Goal: Task Accomplishment & Management: Manage account settings

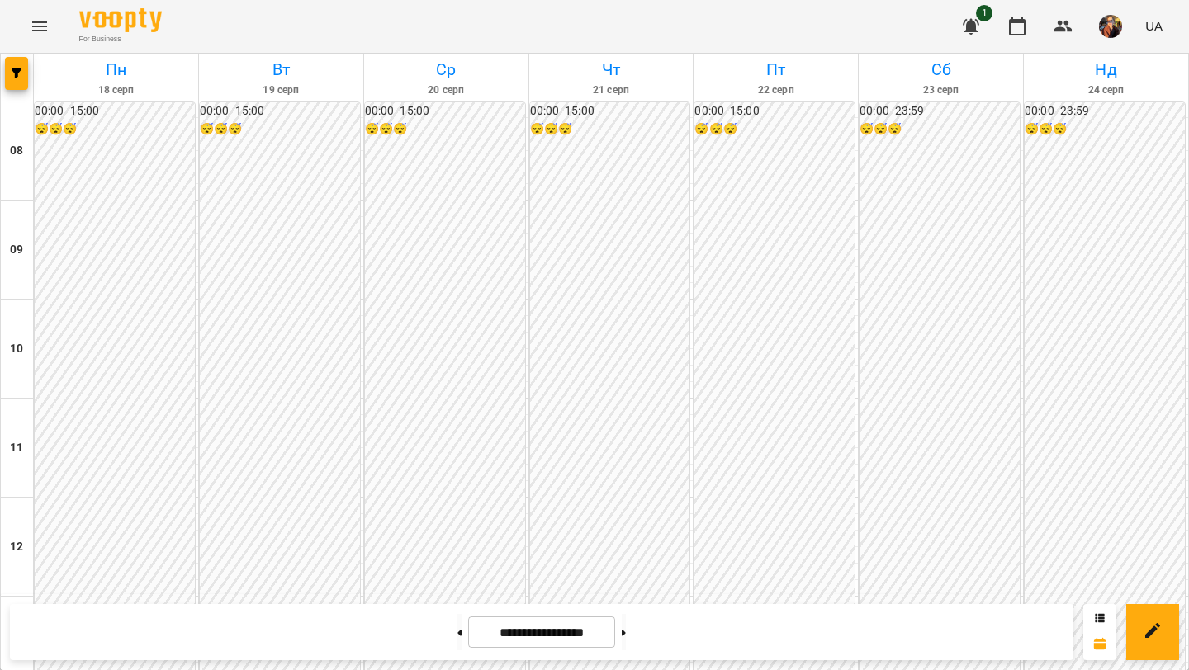
scroll to position [674, 0]
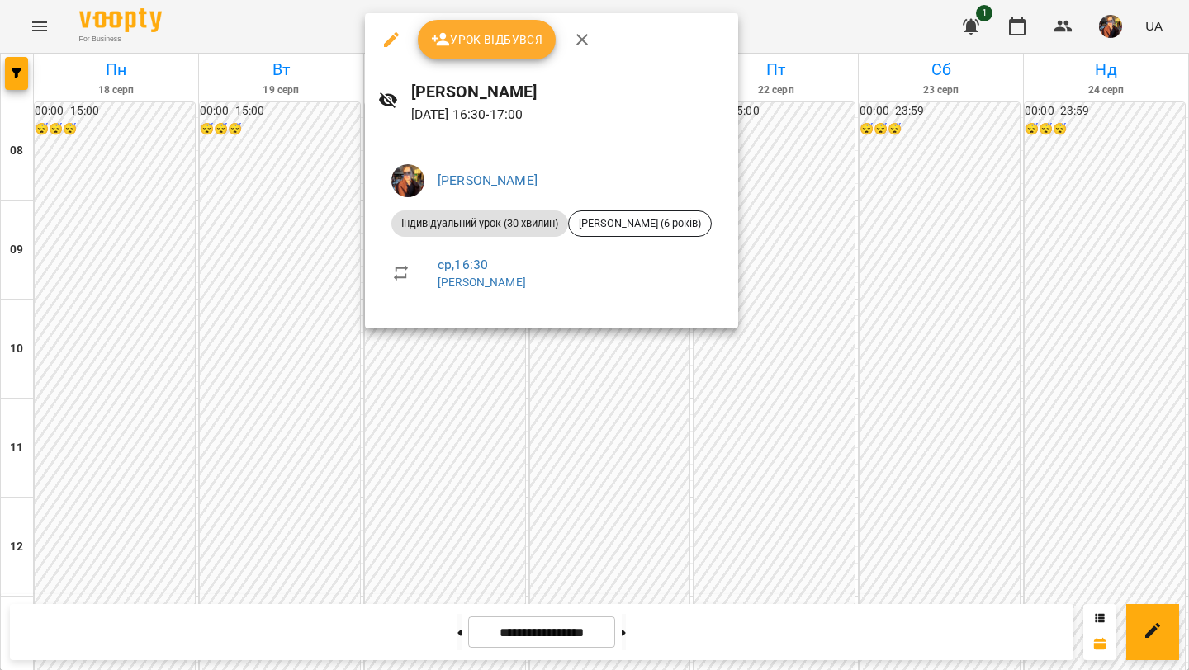
click at [576, 39] on icon "button" at bounding box center [582, 40] width 20 height 20
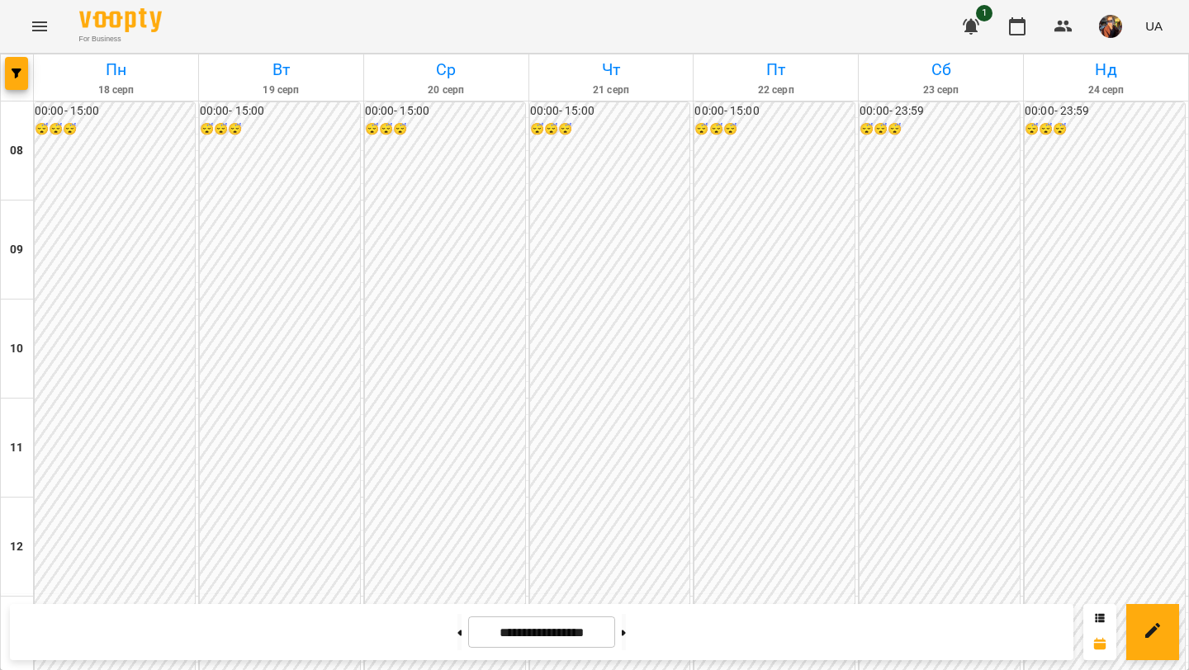
scroll to position [659, 0]
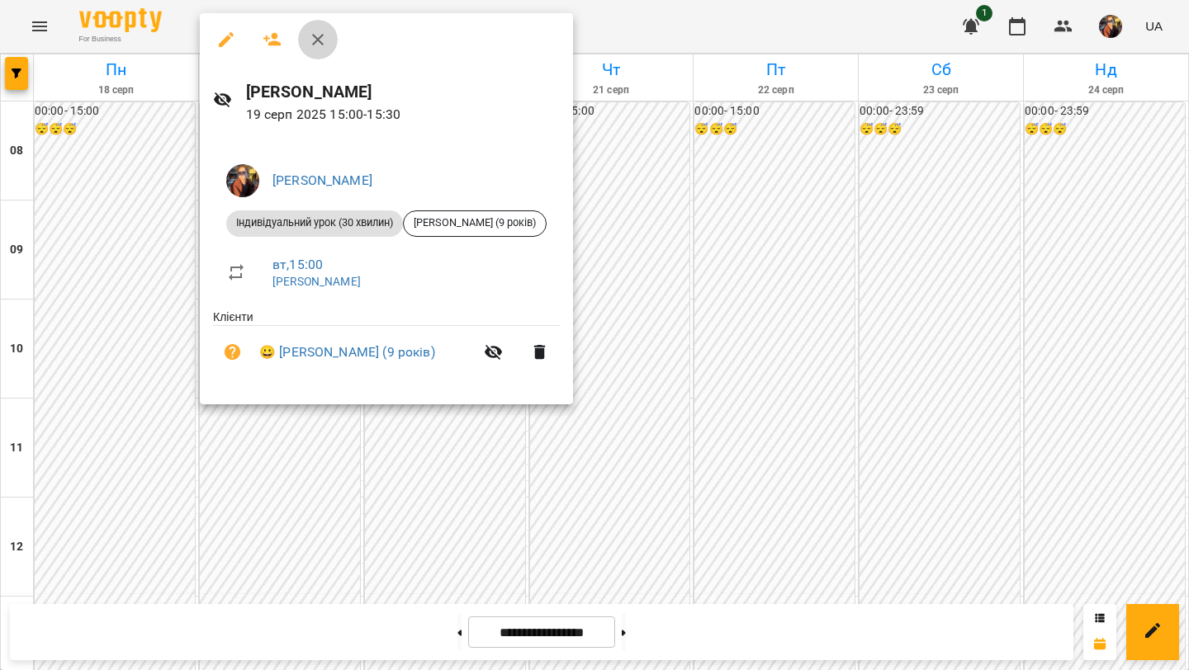
click at [334, 42] on button "button" at bounding box center [318, 40] width 40 height 40
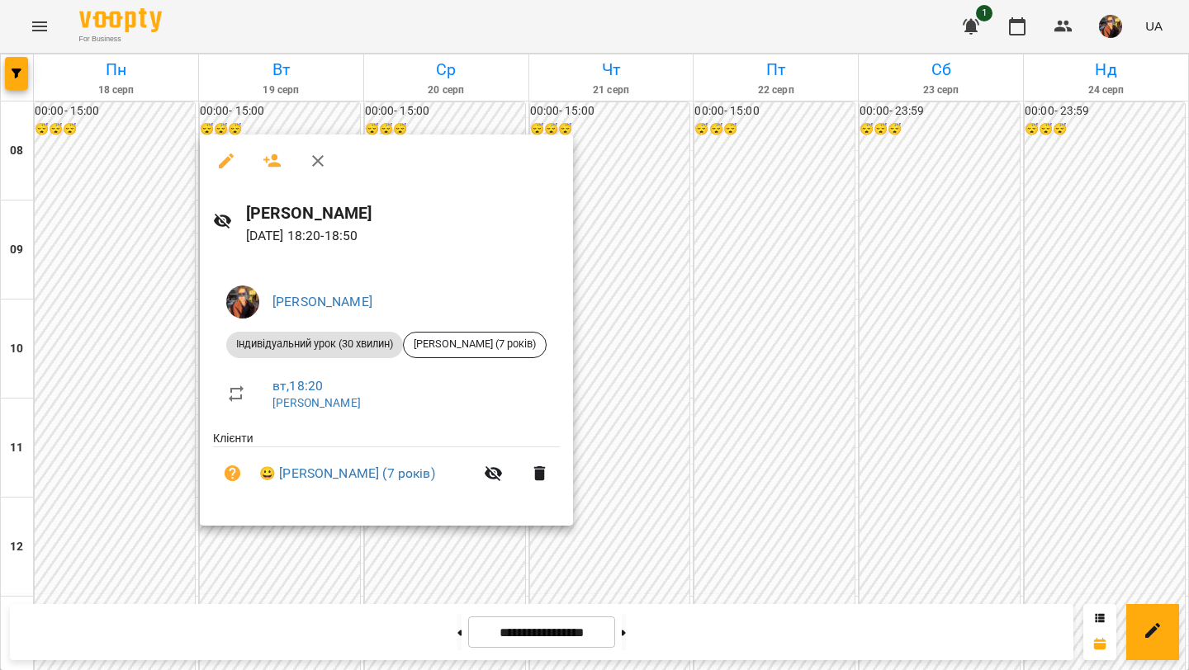
click at [320, 146] on button "button" at bounding box center [318, 161] width 40 height 40
